Goal: Information Seeking & Learning: Understand process/instructions

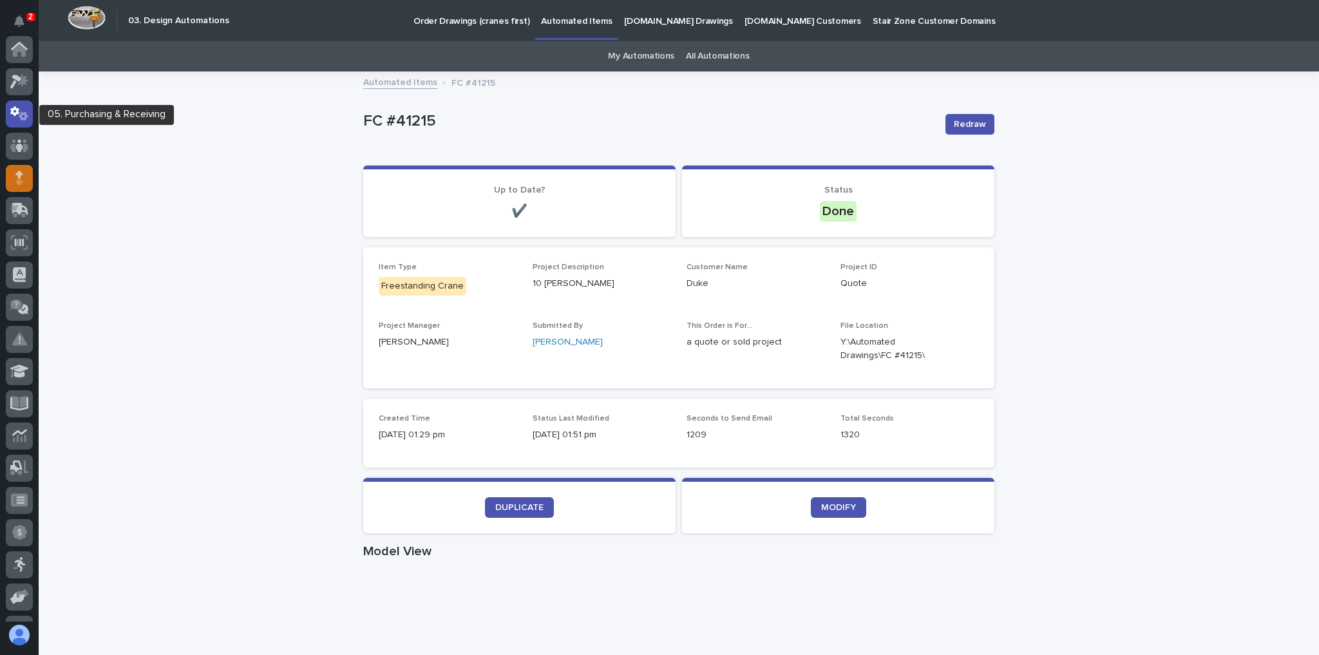
scroll to position [64, 0]
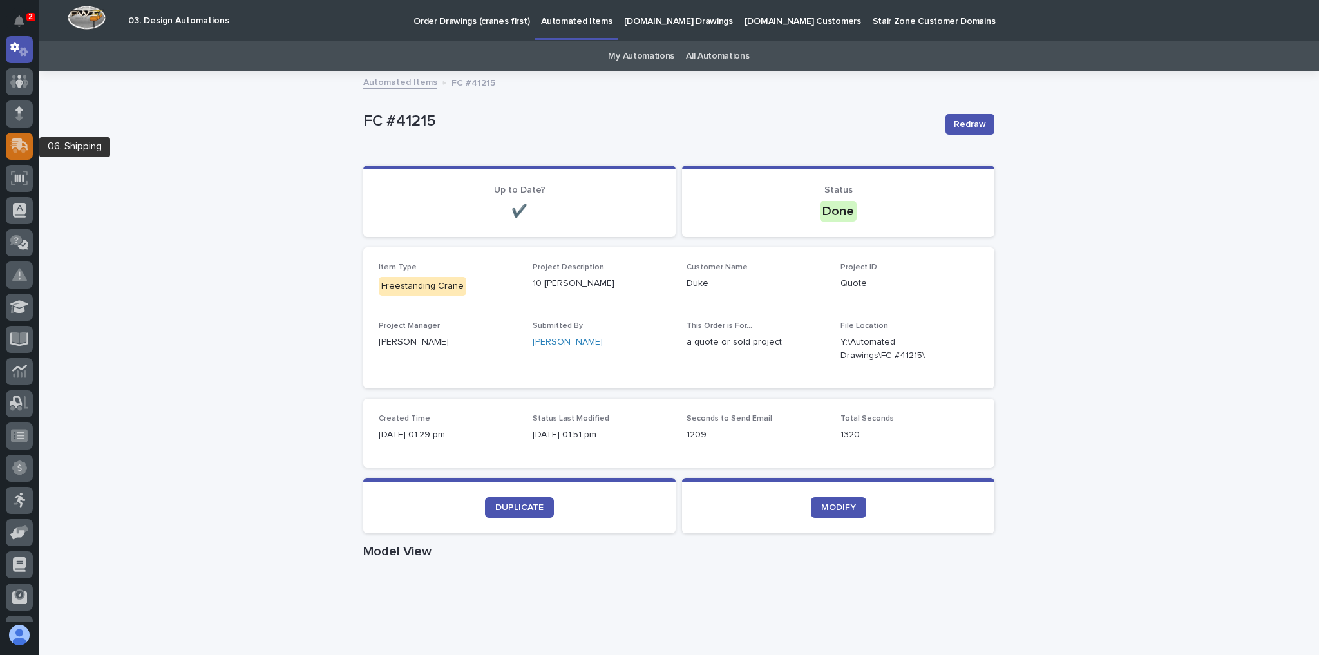
click at [14, 140] on icon at bounding box center [20, 145] width 17 height 12
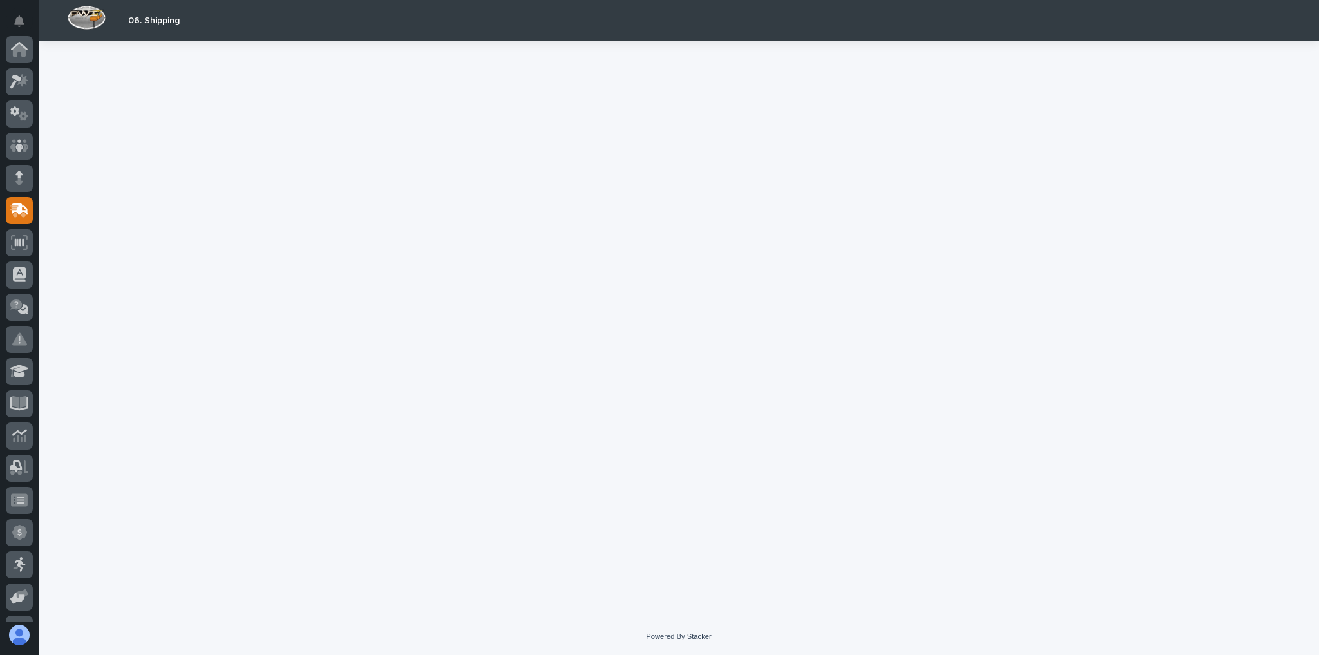
scroll to position [155, 0]
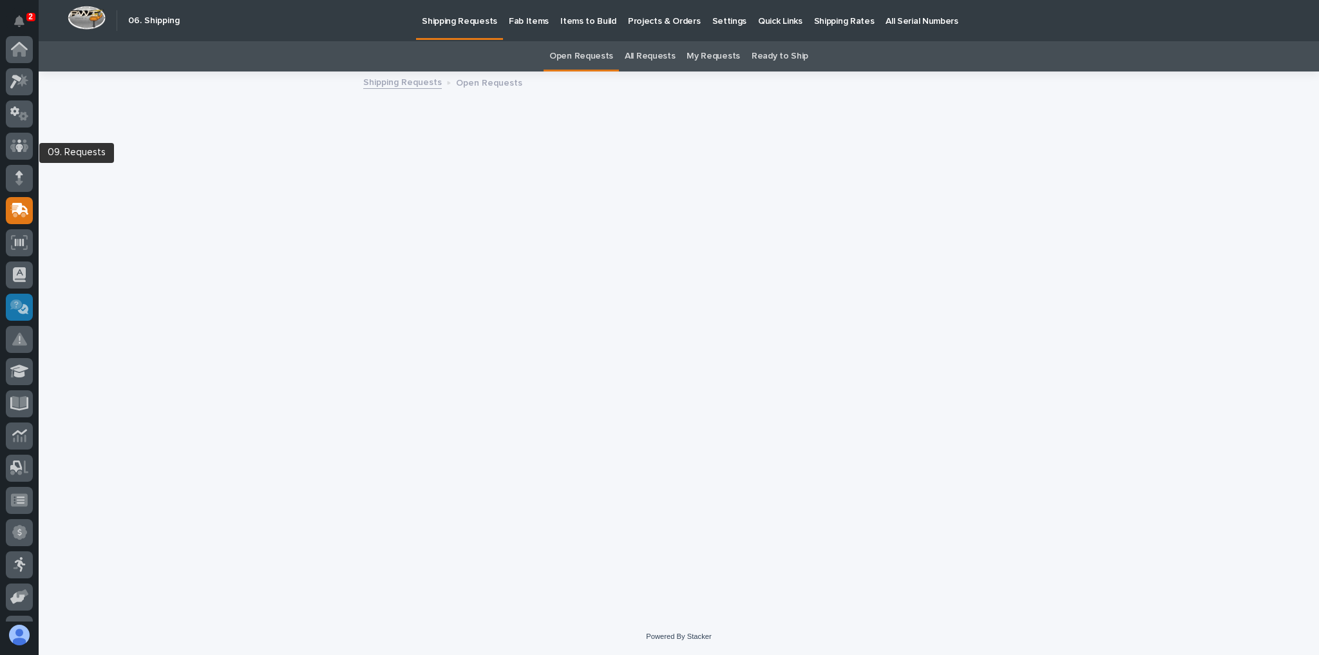
scroll to position [155, 0]
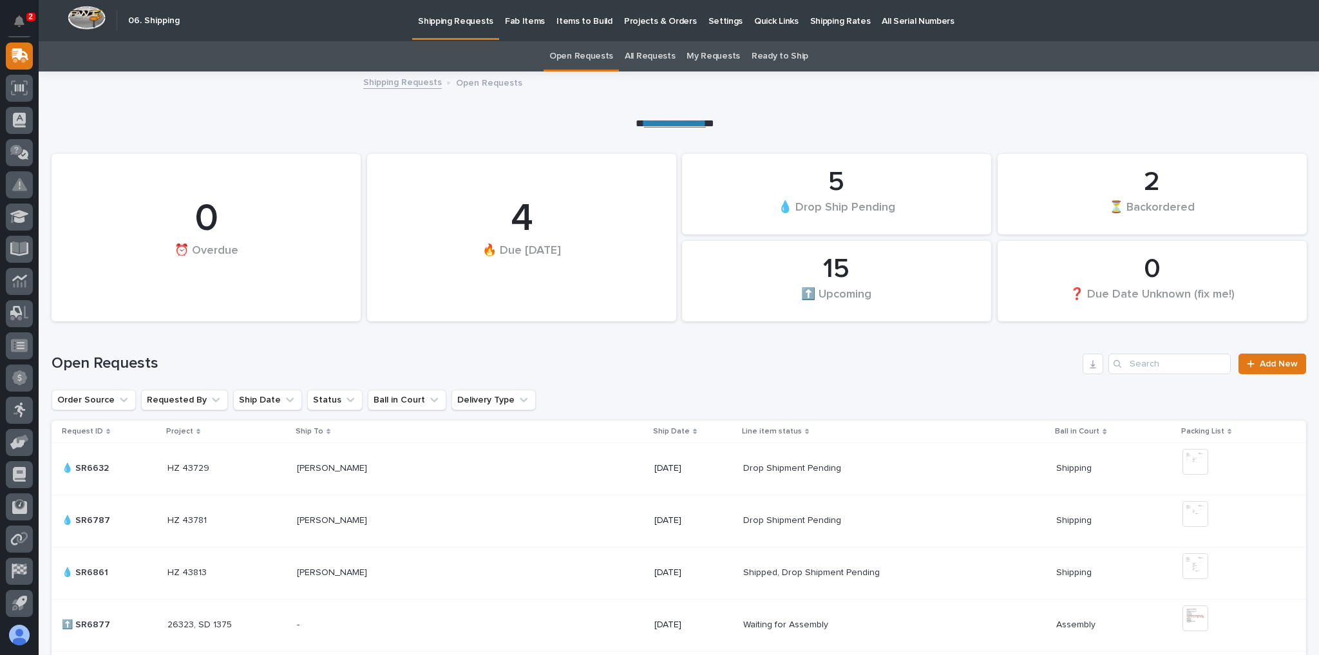
click at [824, 25] on p "Shipping Rates" at bounding box center [840, 13] width 61 height 27
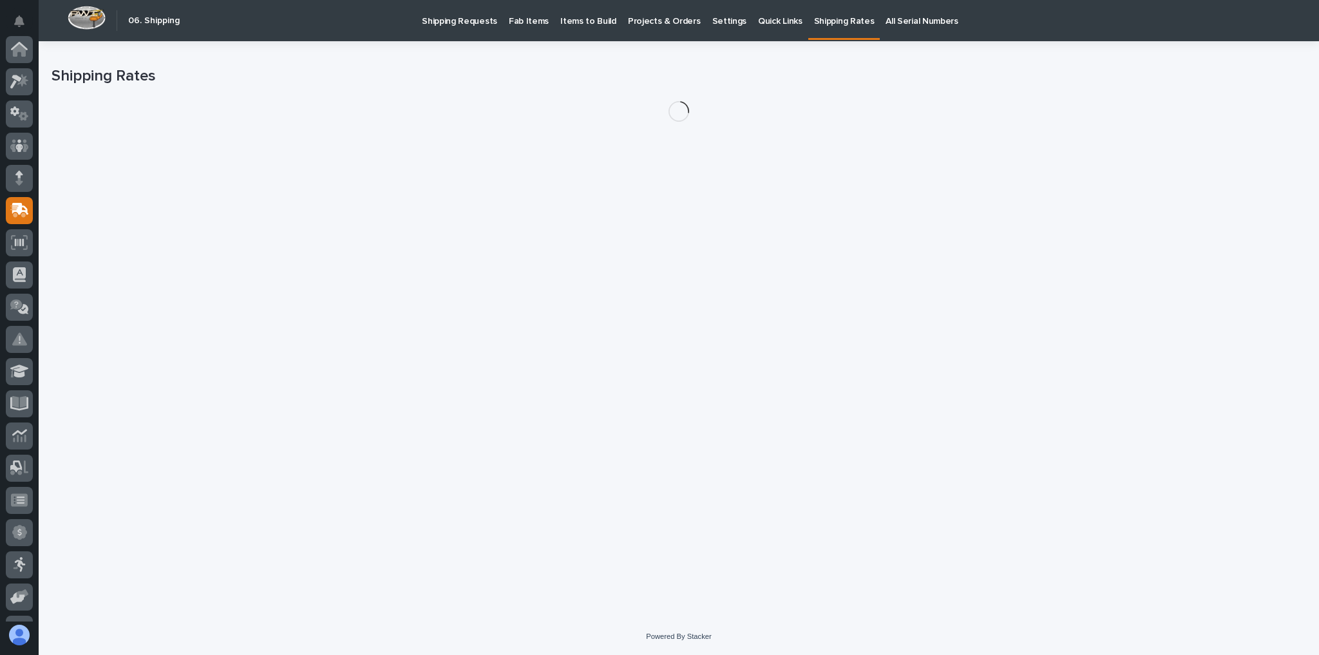
scroll to position [155, 0]
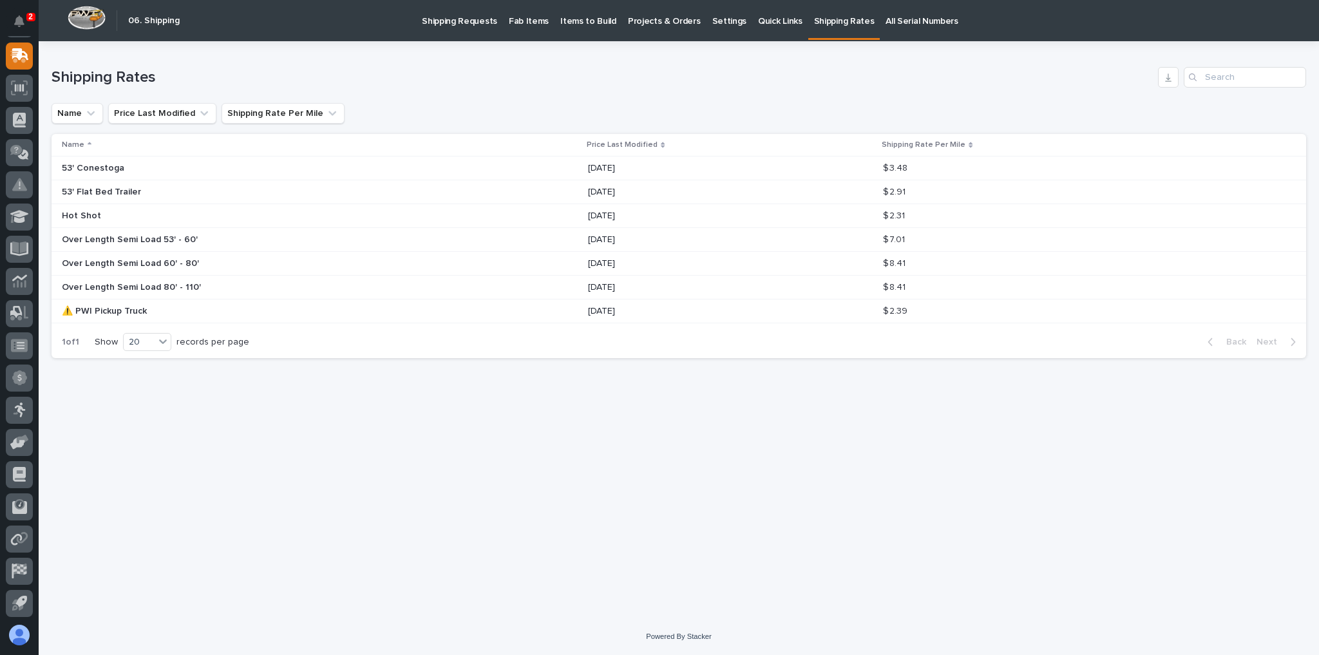
click at [448, 87] on div "Shipping Rates" at bounding box center [679, 77] width 1255 height 21
